Goal: Information Seeking & Learning: Understand process/instructions

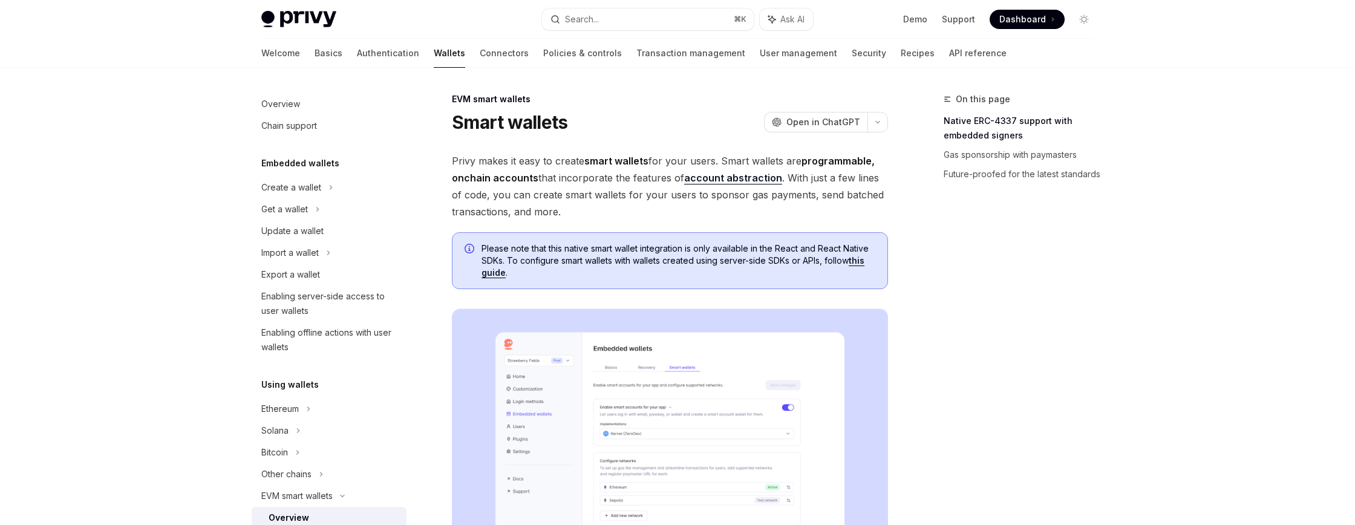
scroll to position [221, 0]
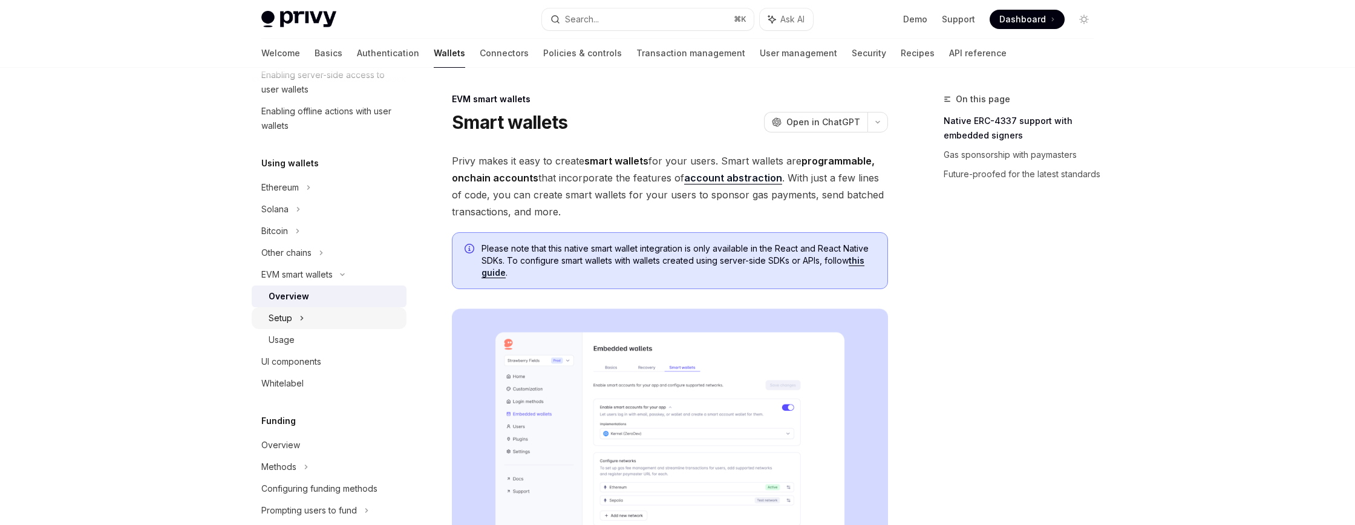
click at [281, 318] on div "Setup" at bounding box center [281, 318] width 24 height 15
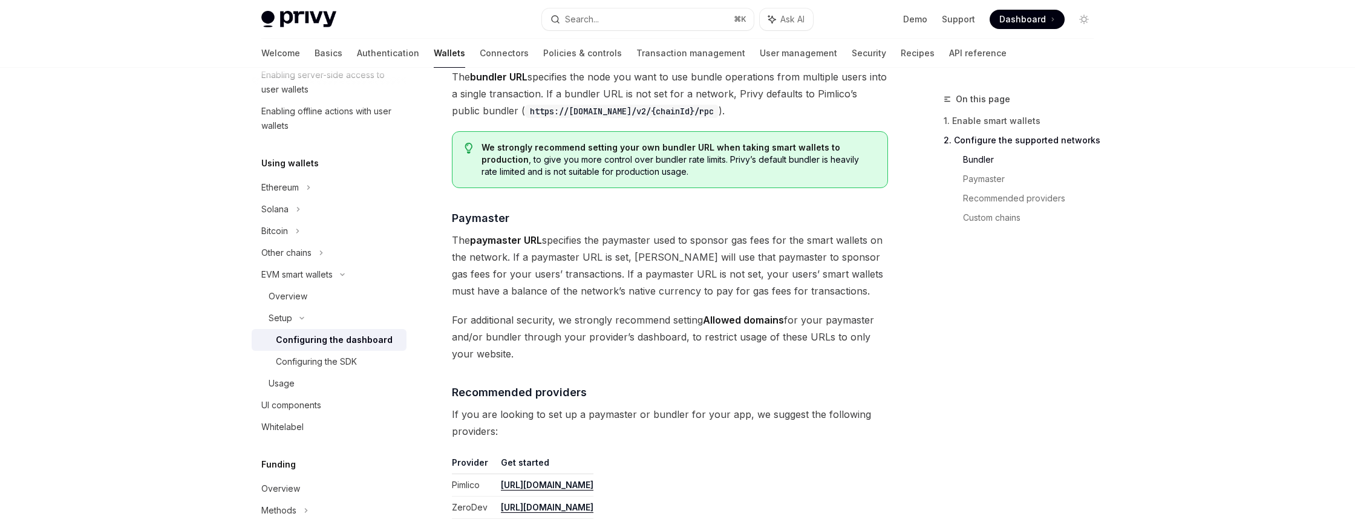
scroll to position [1119, 0]
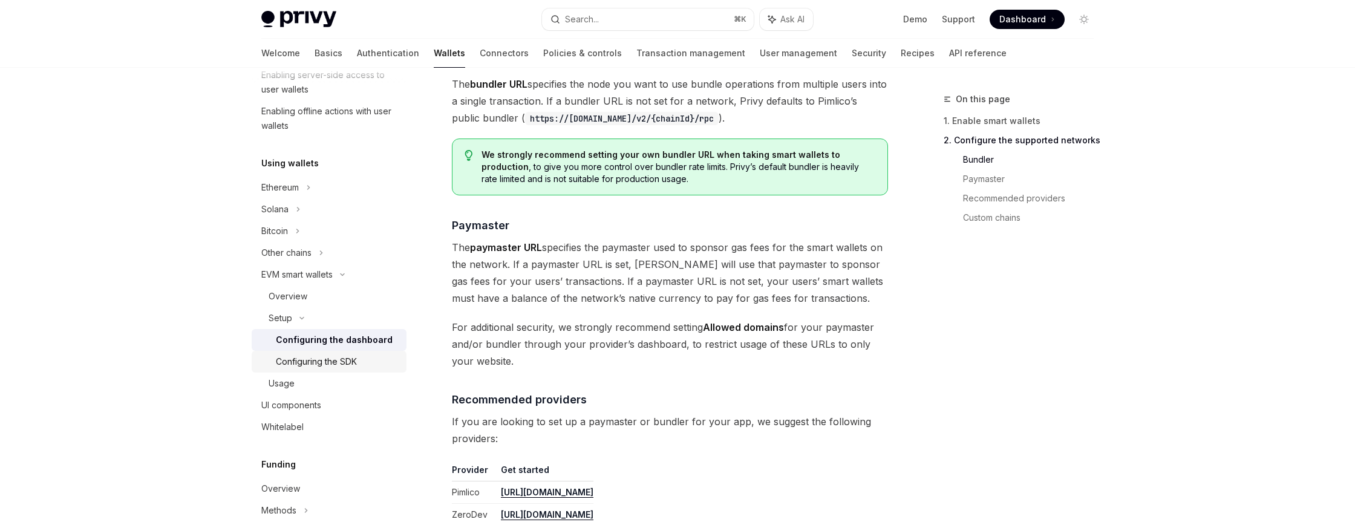
click at [346, 358] on div "Configuring the SDK" at bounding box center [316, 362] width 81 height 15
type textarea "*"
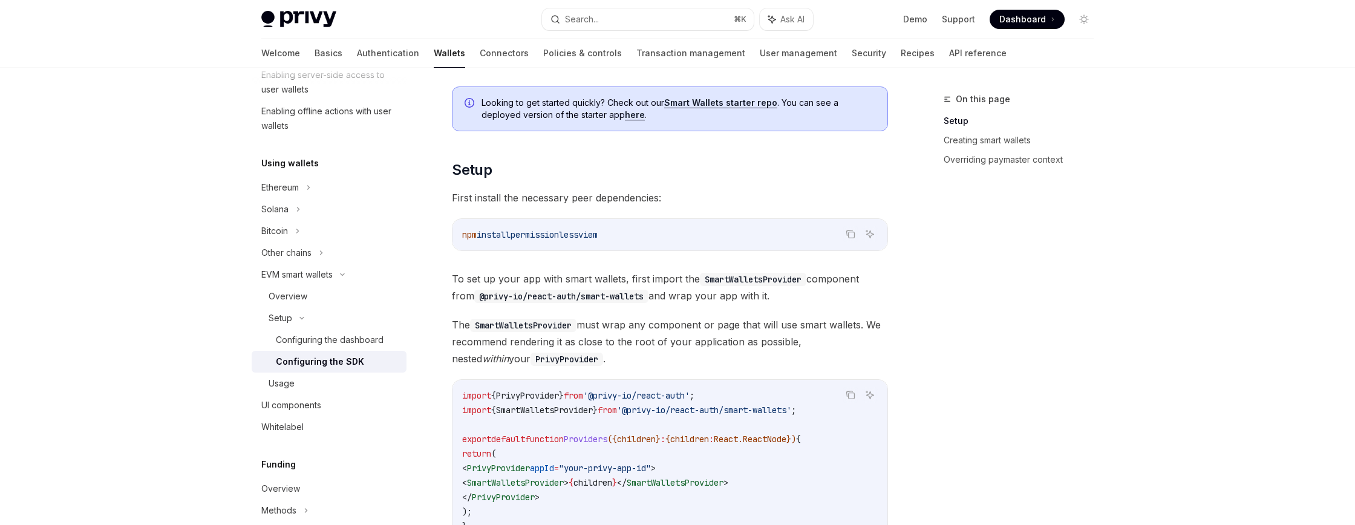
scroll to position [171, 0]
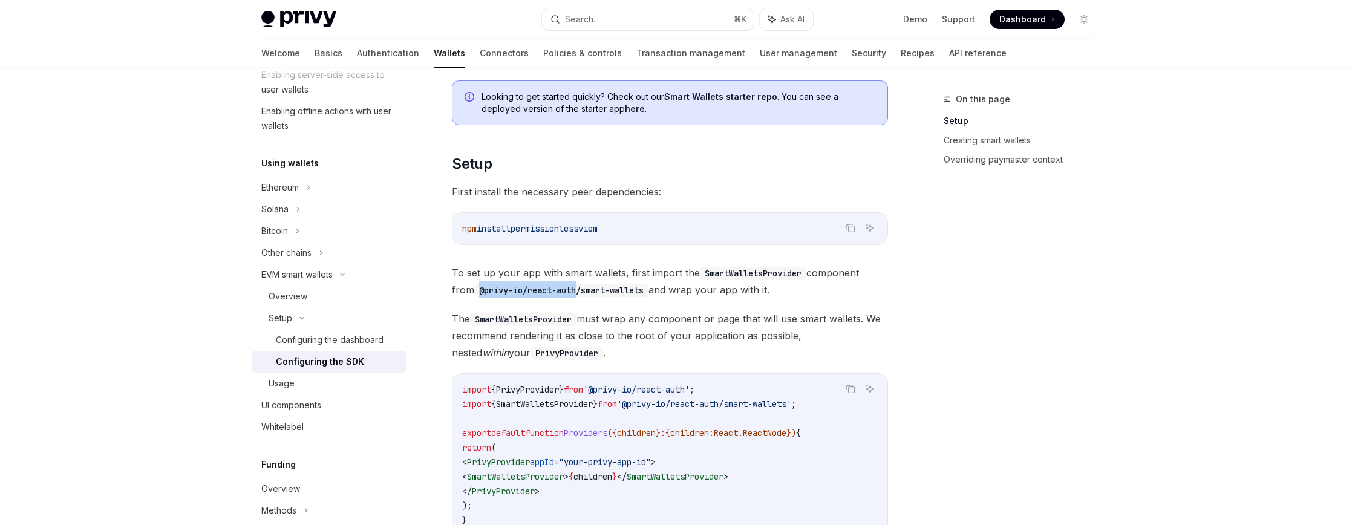
drag, startPoint x: 583, startPoint y: 289, endPoint x: 480, endPoint y: 289, distance: 102.9
click at [480, 289] on code "@privy-io/react-auth/smart-wallets" at bounding box center [561, 290] width 174 height 13
copy code "@privy-io/react-auth"
